Goal: Information Seeking & Learning: Learn about a topic

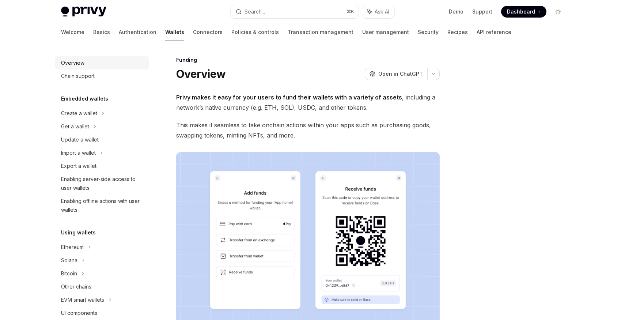
click at [76, 64] on div "Overview" at bounding box center [72, 62] width 23 height 9
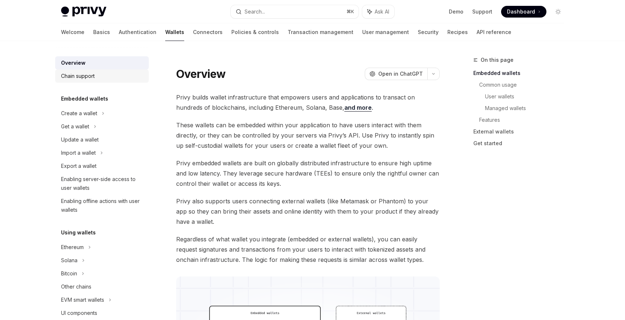
click at [85, 79] on div "Chain support" at bounding box center [78, 76] width 34 height 9
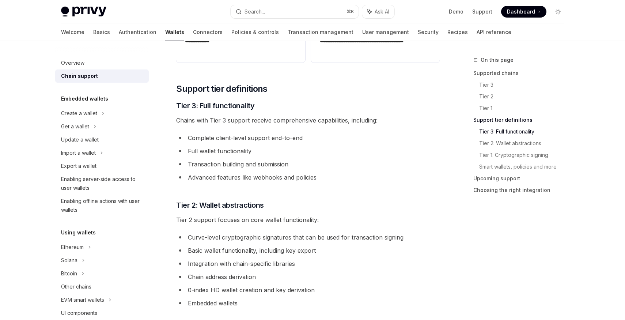
scroll to position [222, 0]
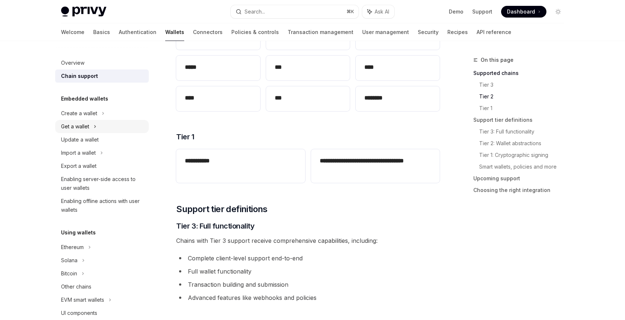
click at [78, 127] on div "Get a wallet" at bounding box center [75, 126] width 28 height 9
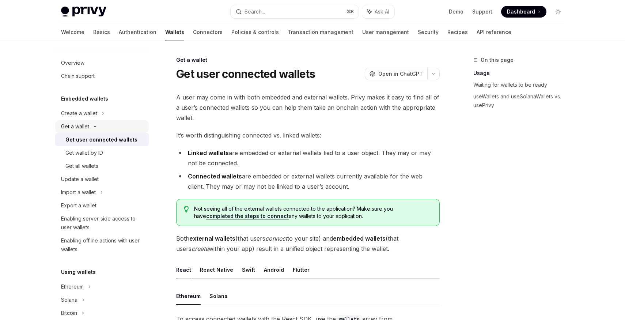
click at [78, 127] on div "Get a wallet" at bounding box center [75, 126] width 28 height 9
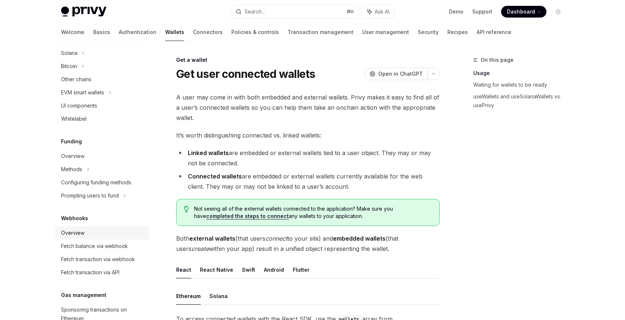
scroll to position [210, 0]
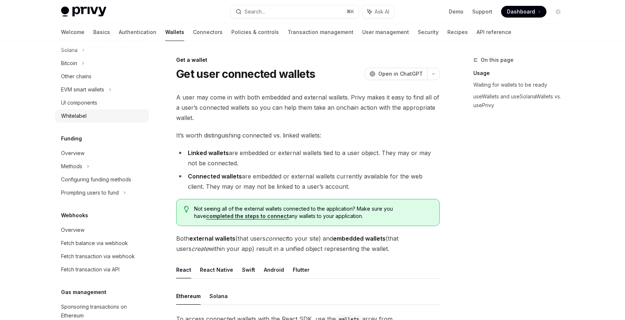
click at [77, 115] on div "Whitelabel" at bounding box center [74, 115] width 26 height 9
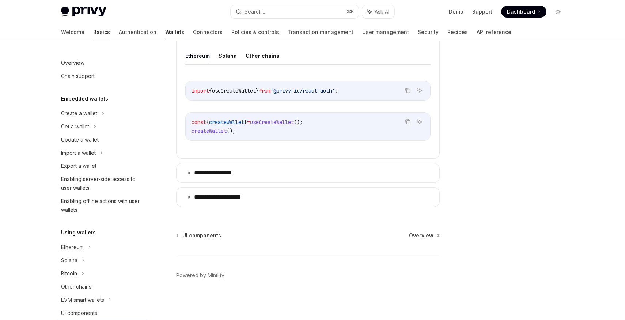
click at [93, 32] on link "Basics" at bounding box center [101, 32] width 17 height 18
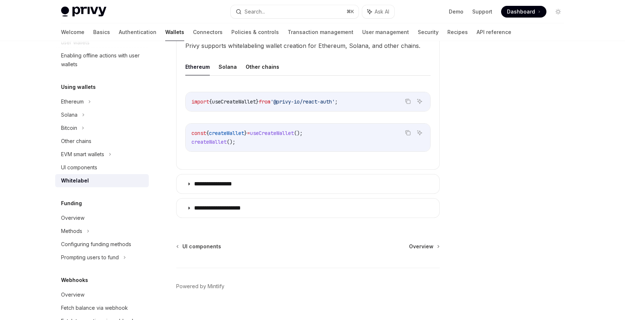
scroll to position [270, 0]
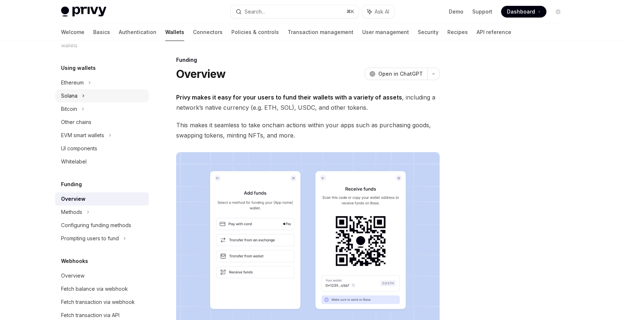
scroll to position [224, 0]
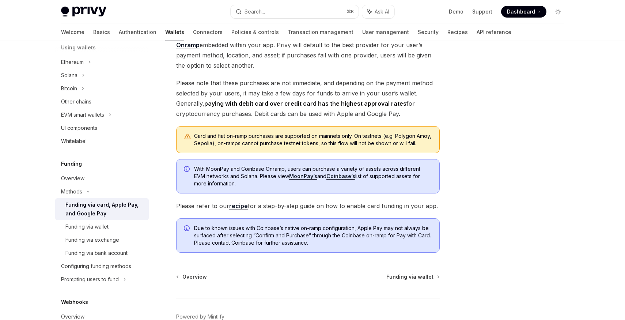
scroll to position [172, 0]
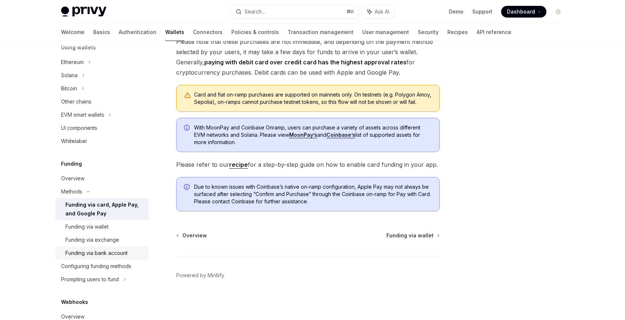
click at [106, 252] on div "Funding via bank account" at bounding box center [96, 252] width 62 height 9
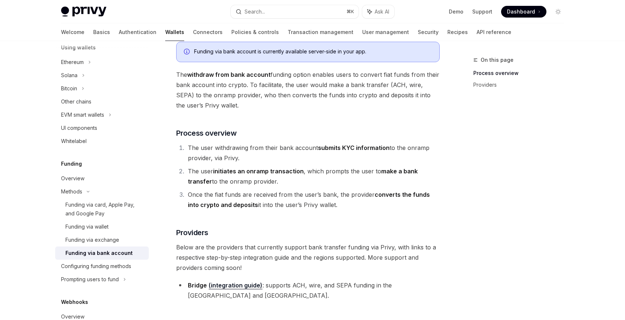
scroll to position [49, 0]
click at [97, 269] on div "Configuring funding methods" at bounding box center [96, 266] width 70 height 9
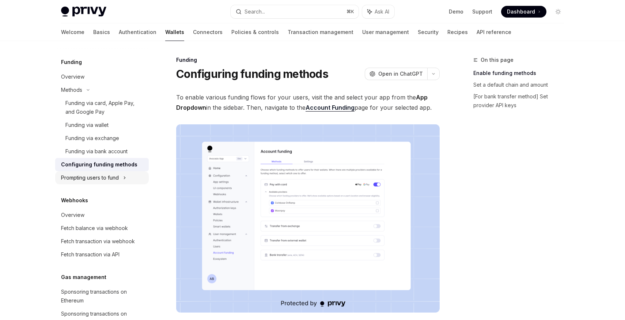
scroll to position [360, 0]
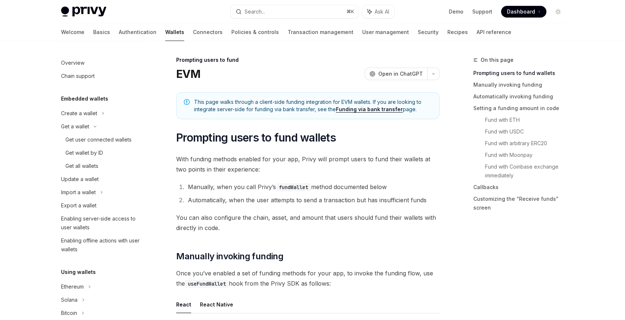
click at [86, 12] on img at bounding box center [83, 12] width 45 height 10
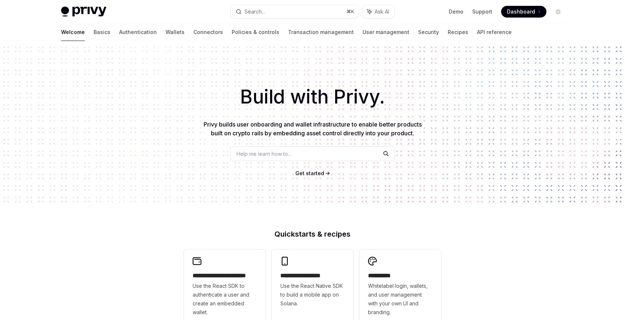
click at [87, 13] on img at bounding box center [83, 12] width 45 height 10
click at [85, 10] on img at bounding box center [83, 12] width 45 height 10
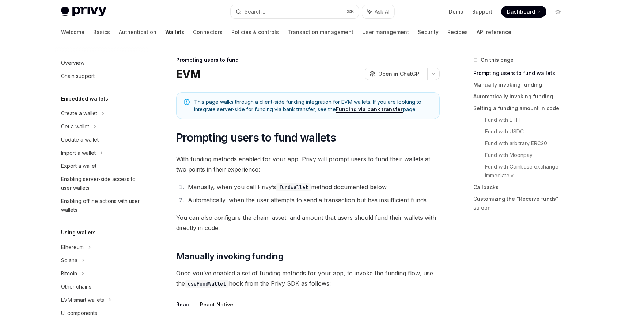
scroll to position [235, 0]
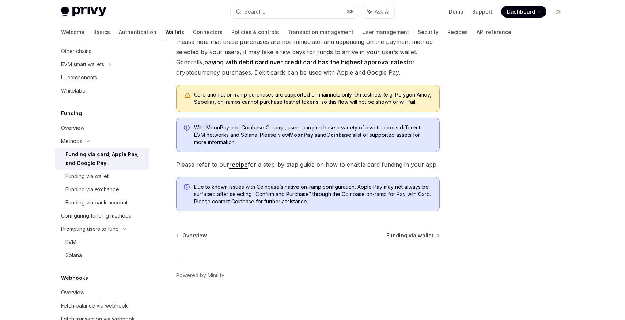
type textarea "*"
